Goal: Task Accomplishment & Management: Manage account settings

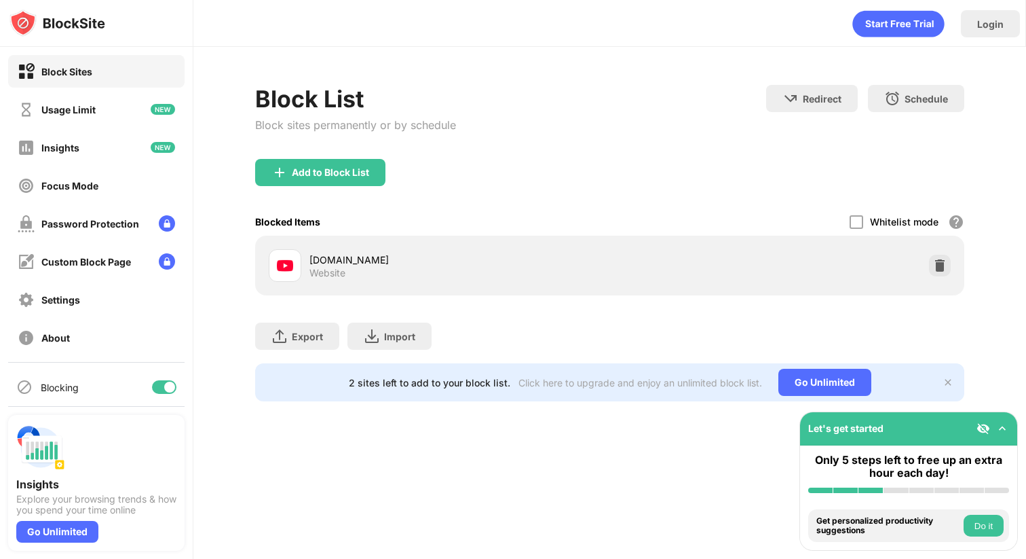
click at [534, 263] on div "[DOMAIN_NAME]" at bounding box center [459, 259] width 301 height 14
click at [941, 260] on img at bounding box center [940, 266] width 14 height 14
